Goal: Navigation & Orientation: Find specific page/section

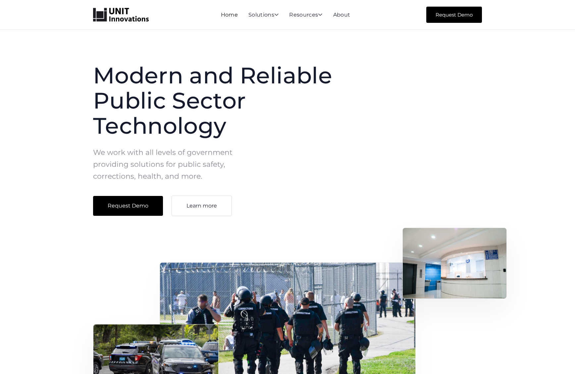
click at [226, 13] on link "Home" at bounding box center [229, 15] width 17 height 6
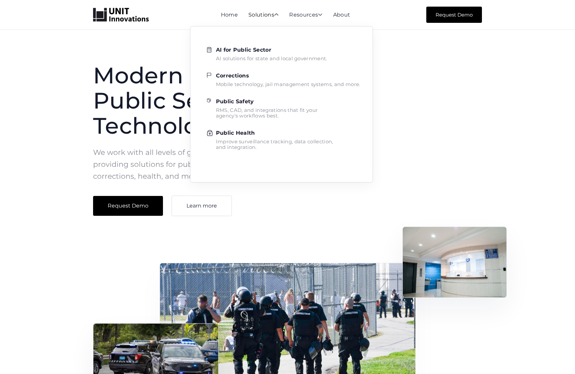
click at [248, 14] on div "Solutions " at bounding box center [263, 15] width 30 height 6
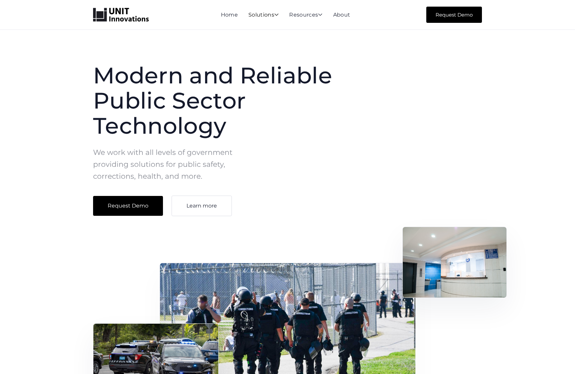
click at [248, 14] on div "Solutions " at bounding box center [263, 15] width 30 height 6
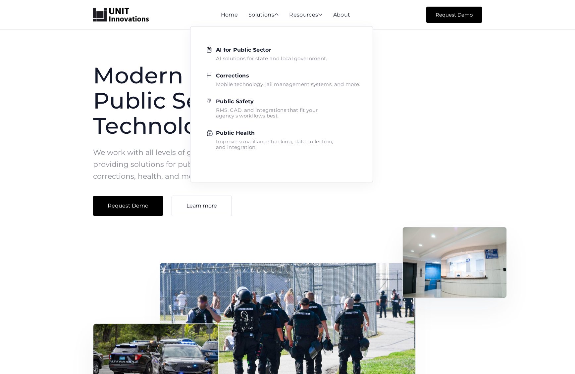
click at [304, 18] on nav "AI for Public Sector AI solutions for state and local government. Corrections M…" at bounding box center [281, 100] width 183 height 164
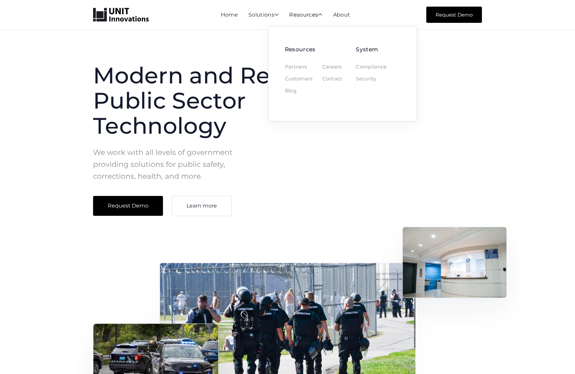
click at [302, 14] on div "Resources " at bounding box center [305, 15] width 33 height 6
click at [336, 69] on link "Careers" at bounding box center [332, 66] width 20 height 5
